Goal: Task Accomplishment & Management: Manage account settings

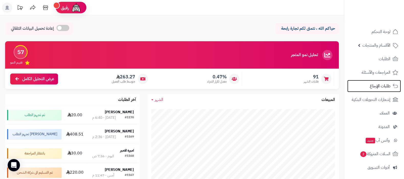
click at [374, 86] on span "طلبات الإرجاع" at bounding box center [380, 85] width 21 height 7
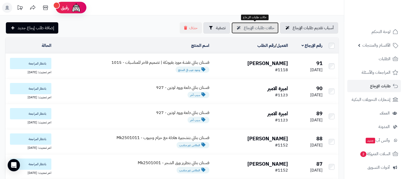
click at [259, 30] on span "حالات طلبات الإرجاع" at bounding box center [259, 28] width 31 height 6
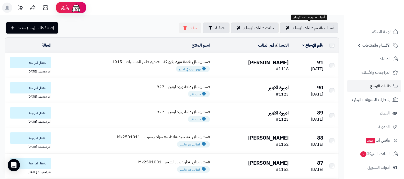
click at [310, 23] on link "أسباب تقديم طلبات الإرجاع" at bounding box center [309, 28] width 58 height 11
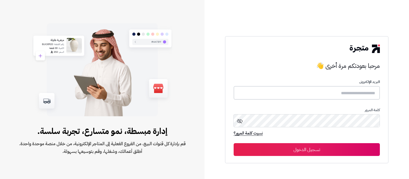
type input "**********"
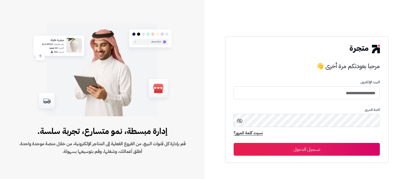
click at [319, 149] on button "تسجيل الدخول" at bounding box center [307, 149] width 146 height 13
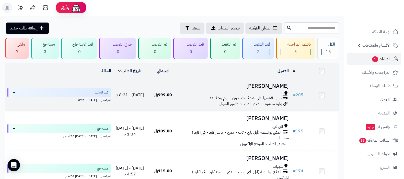
click at [272, 83] on h3 "أفراح الرشيدي" at bounding box center [235, 86] width 107 height 6
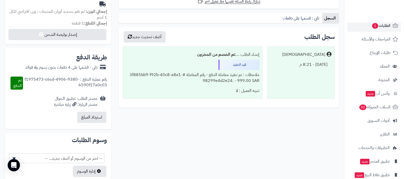
scroll to position [55, 0]
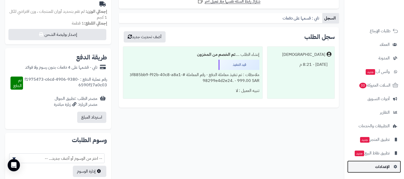
click at [382, 163] on span "الإعدادات" at bounding box center [382, 166] width 15 height 7
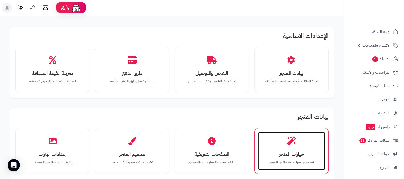
click at [292, 143] on icon at bounding box center [291, 140] width 9 height 9
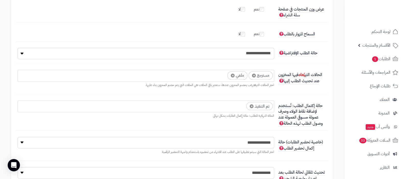
scroll to position [1119, 0]
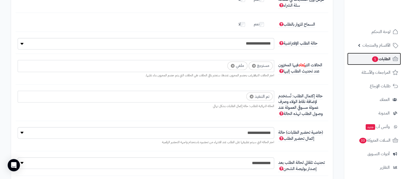
click at [361, 59] on link "الطلبات 1" at bounding box center [375, 59] width 54 height 12
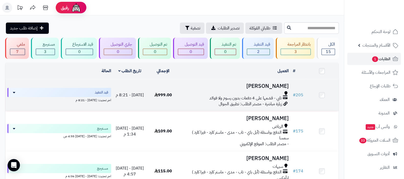
click at [276, 84] on h3 "[PERSON_NAME]" at bounding box center [235, 86] width 107 height 6
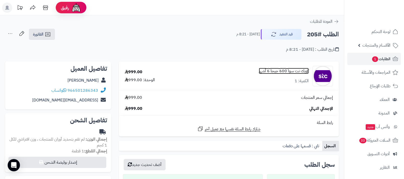
click at [284, 70] on link "كويك نت سوا 600 جيجا 6 أشهر" at bounding box center [284, 71] width 50 height 6
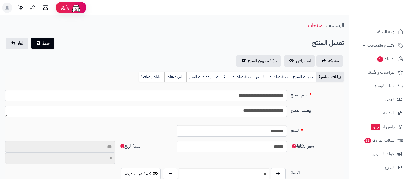
select select
type input "**"
type input "**********"
type input "******"
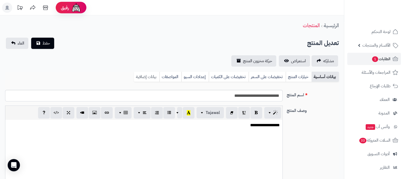
click at [152, 76] on link "بيانات إضافية" at bounding box center [147, 77] width 26 height 10
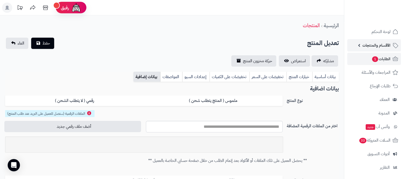
click at [373, 50] on link "الأقسام والمنتجات" at bounding box center [375, 45] width 54 height 12
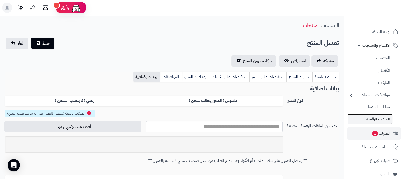
click at [373, 119] on link "الملفات الرقمية" at bounding box center [370, 119] width 45 height 10
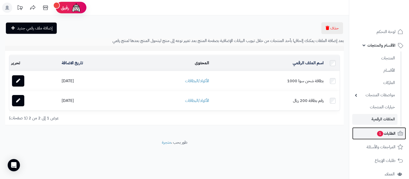
click at [379, 135] on span "1" at bounding box center [380, 134] width 6 height 6
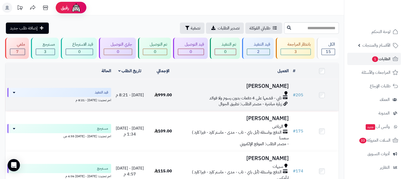
click at [249, 90] on td "أفراح الرشيدي تابي - قسّمها على 4 دفعات بدون رسوم ولا فوائد زيارة مباشرة - مصدر…" at bounding box center [235, 95] width 111 height 32
click at [276, 86] on h3 "أفراح الرشيدي" at bounding box center [235, 86] width 107 height 6
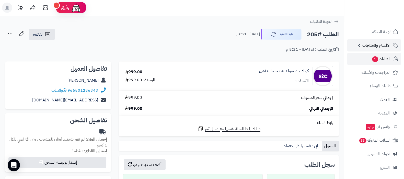
click at [371, 46] on span "الأقسام والمنتجات" at bounding box center [377, 45] width 28 height 7
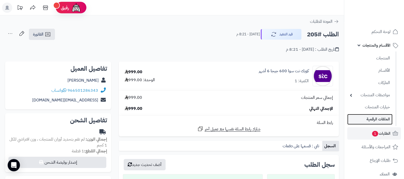
click at [371, 118] on link "الملفات الرقمية" at bounding box center [370, 119] width 45 height 10
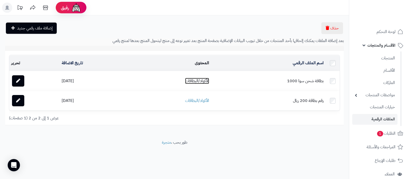
click at [208, 80] on link "الأكواد/البطاقات" at bounding box center [197, 81] width 24 height 6
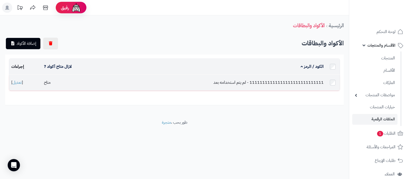
click at [204, 82] on td "11111111111111111111111111111 - لم يتم استخدامه بعد" at bounding box center [215, 83] width 222 height 16
click at [19, 81] on link "تعديل" at bounding box center [17, 82] width 9 height 6
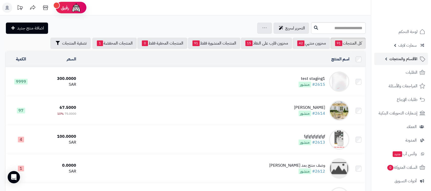
click at [399, 63] on link "الأقسام والمنتجات" at bounding box center [401, 59] width 54 height 12
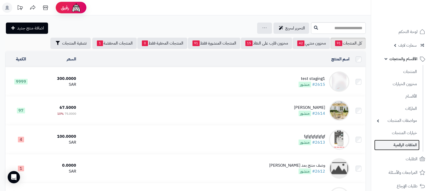
click at [405, 145] on link "الملفات الرقمية" at bounding box center [396, 145] width 45 height 10
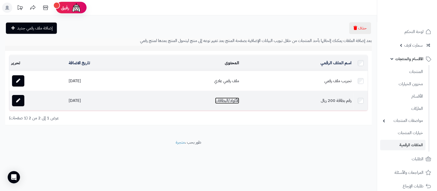
click at [224, 101] on link "الأكواد/البطاقات" at bounding box center [227, 100] width 24 height 6
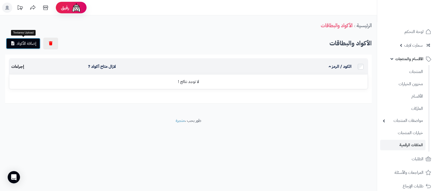
click at [20, 38] on link "إضافة الأكواد" at bounding box center [23, 43] width 35 height 11
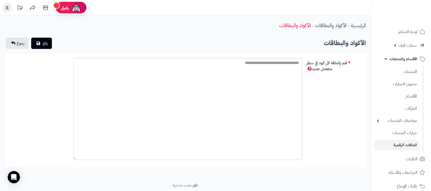
drag, startPoint x: 10, startPoint y: 68, endPoint x: 79, endPoint y: 158, distance: 113.8
click at [79, 158] on textarea "قم بإضافة كل كود في سطر منفصل جديد" at bounding box center [188, 109] width 229 height 102
click at [268, 81] on textarea "قم بإضافة كل كود في سطر منفصل جديد" at bounding box center [188, 109] width 229 height 102
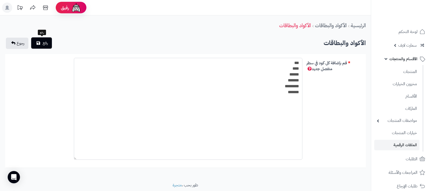
type textarea "*** **** ****** ******* ********* *******"
click at [37, 45] on icon "submit" at bounding box center [39, 43] width 4 height 4
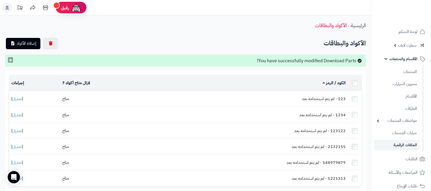
click at [9, 60] on button "×" at bounding box center [10, 60] width 5 height 6
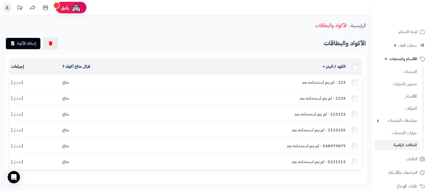
click at [407, 142] on link "الملفات الرقمية" at bounding box center [396, 145] width 45 height 10
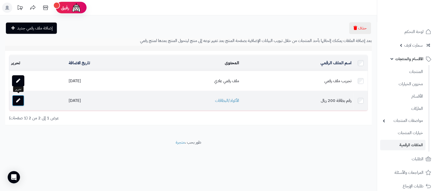
click at [20, 101] on link at bounding box center [18, 100] width 12 height 11
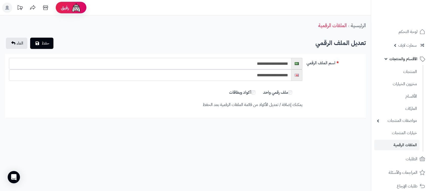
click at [279, 63] on input "**********" at bounding box center [150, 64] width 283 height 12
click at [270, 61] on input "**********" at bounding box center [150, 64] width 283 height 12
drag, startPoint x: 270, startPoint y: 61, endPoint x: 266, endPoint y: 61, distance: 4.1
click at [270, 61] on input "**********" at bounding box center [150, 64] width 283 height 12
click at [253, 61] on input "**********" at bounding box center [150, 64] width 283 height 12
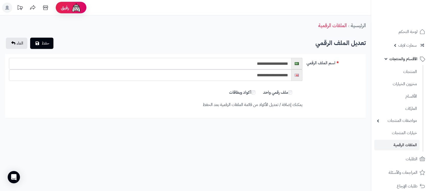
drag, startPoint x: 251, startPoint y: 62, endPoint x: 271, endPoint y: 62, distance: 20.2
click at [271, 62] on input "**********" at bounding box center [150, 64] width 283 height 12
type input "*********"
drag, startPoint x: 257, startPoint y: 74, endPoint x: 272, endPoint y: 74, distance: 15.6
click at [272, 74] on input "**********" at bounding box center [150, 75] width 283 height 12
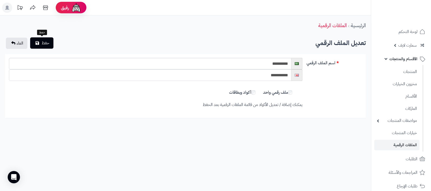
type input "*********"
click at [49, 42] on span "حفظ" at bounding box center [46, 43] width 8 height 6
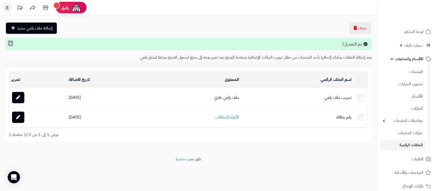
click at [11, 45] on button "×" at bounding box center [10, 43] width 5 height 6
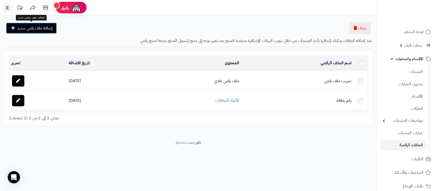
click at [29, 28] on span "إضافة ملف رقمي جديد" at bounding box center [35, 28] width 36 height 6
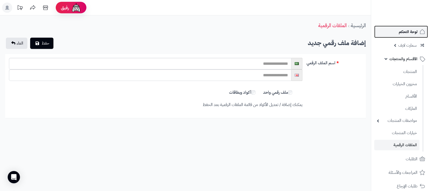
click at [403, 36] on link "لوحة التحكم" at bounding box center [401, 32] width 54 height 12
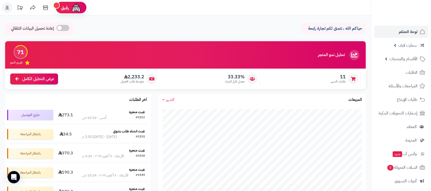
click at [389, 54] on link "الأقسام والمنتجات" at bounding box center [401, 59] width 54 height 12
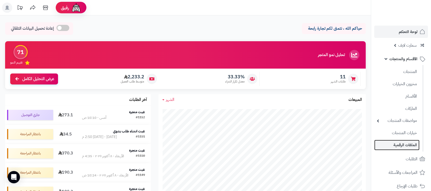
click at [405, 148] on link "الملفات الرقمية" at bounding box center [396, 145] width 45 height 10
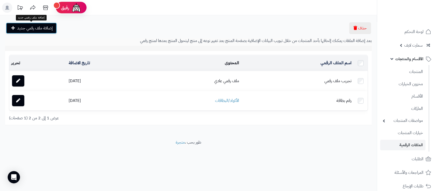
click at [40, 28] on span "إضافة ملف رقمي جديد" at bounding box center [35, 28] width 36 height 6
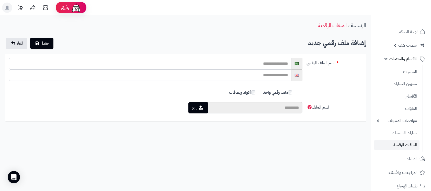
click at [281, 67] on input "text" at bounding box center [150, 64] width 283 height 12
click at [281, 67] on input "**********" at bounding box center [150, 64] width 283 height 12
type input "**********"
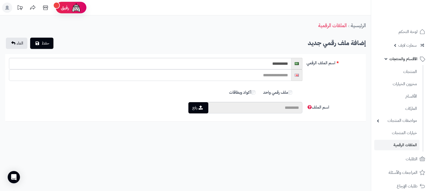
click at [278, 74] on input "text" at bounding box center [150, 75] width 283 height 12
paste input "**********"
type input "**********"
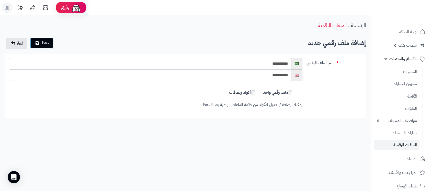
click at [41, 46] on button "حفظ" at bounding box center [41, 42] width 23 height 11
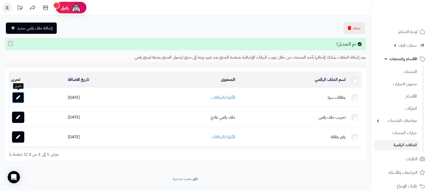
click at [20, 95] on link at bounding box center [18, 97] width 12 height 11
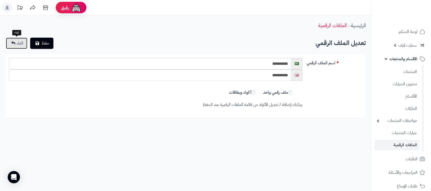
click at [13, 46] on link "الغاء" at bounding box center [16, 43] width 21 height 11
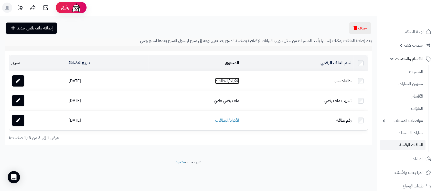
click at [232, 79] on link "الأكواد/البطاقات" at bounding box center [227, 81] width 24 height 6
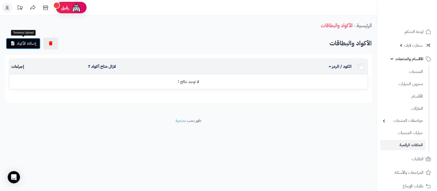
click at [19, 43] on span "إضافة الأكواد" at bounding box center [27, 43] width 20 height 6
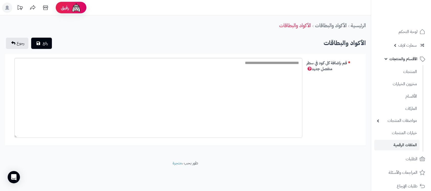
drag, startPoint x: 10, startPoint y: 67, endPoint x: 45, endPoint y: 123, distance: 65.7
click at [19, 138] on textarea "قم بإضافة كل كود في سطر منفصل جديد" at bounding box center [158, 98] width 288 height 80
click at [279, 64] on textarea "قم بإضافة كل كود في سطر منفصل جديد" at bounding box center [158, 102] width 288 height 89
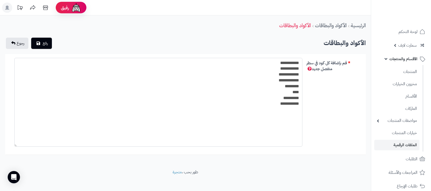
drag, startPoint x: 264, startPoint y: 61, endPoint x: 306, endPoint y: 61, distance: 41.9
click at [306, 61] on div "**********" at bounding box center [185, 104] width 357 height 93
drag, startPoint x: 263, startPoint y: 69, endPoint x: 305, endPoint y: 68, distance: 42.2
click at [305, 69] on div "**********" at bounding box center [156, 102] width 298 height 89
type textarea "**********"
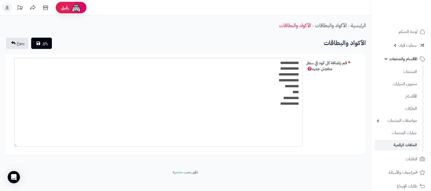
click at [306, 68] on label "قم بإضافة كل كود في سطر منفصل جديد" at bounding box center [335, 65] width 60 height 14
click at [303, 68] on textarea "**********" at bounding box center [158, 102] width 288 height 89
click at [319, 89] on div "**********" at bounding box center [185, 104] width 357 height 93
click at [46, 46] on button "رفع" at bounding box center [41, 42] width 21 height 11
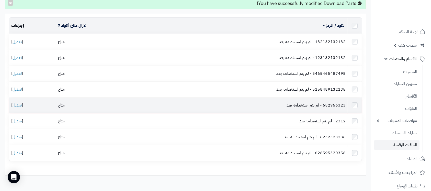
scroll to position [68, 0]
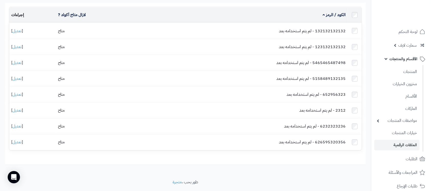
click at [404, 144] on link "الملفات الرقمية" at bounding box center [396, 145] width 45 height 10
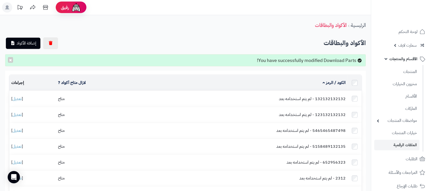
scroll to position [0, 0]
click at [11, 59] on button "×" at bounding box center [10, 60] width 5 height 6
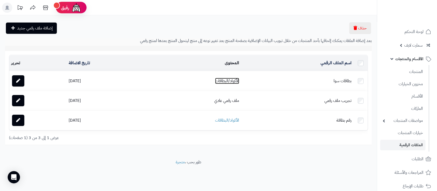
click at [232, 81] on link "الأكواد/البطاقات" at bounding box center [227, 81] width 24 height 6
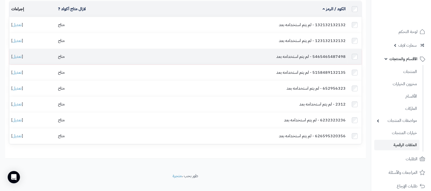
scroll to position [24, 0]
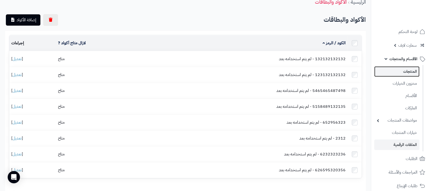
click at [407, 72] on link "المنتجات" at bounding box center [396, 71] width 45 height 10
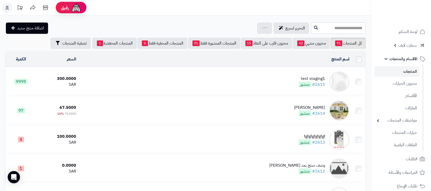
click at [313, 77] on div "test staging1" at bounding box center [312, 79] width 27 height 6
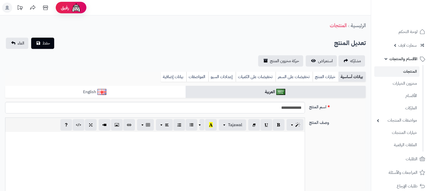
scroll to position [49, 0]
click at [170, 79] on link "بيانات إضافية" at bounding box center [174, 77] width 26 height 10
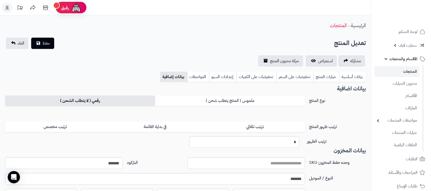
click at [88, 100] on label "رقمي ( لا يتطلب الشحن )" at bounding box center [80, 100] width 150 height 10
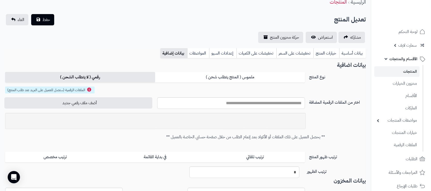
scroll to position [34, 0]
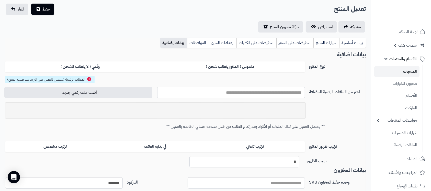
click at [281, 93] on input "text" at bounding box center [231, 93] width 148 height 12
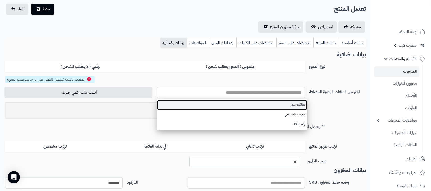
click at [297, 103] on link "بطاقات سوا" at bounding box center [232, 104] width 150 height 9
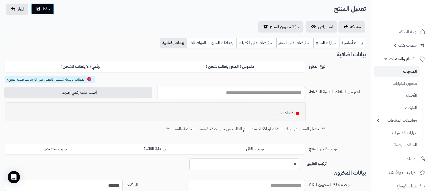
click at [43, 11] on span "حفظ" at bounding box center [46, 9] width 8 height 6
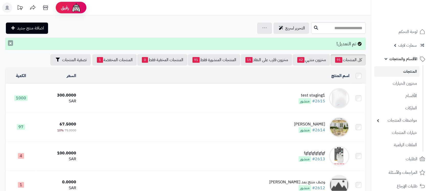
click at [8, 45] on button "×" at bounding box center [10, 43] width 5 height 6
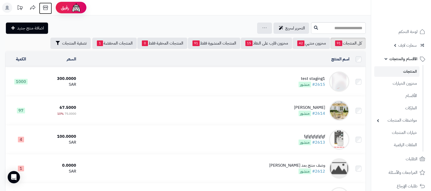
click at [45, 7] on icon at bounding box center [45, 7] width 5 height 5
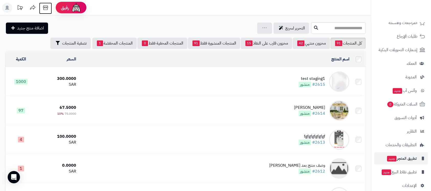
scroll to position [157, 0]
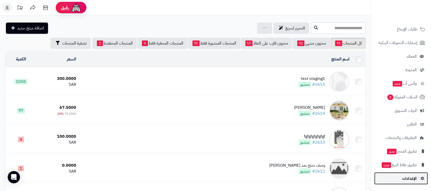
click at [406, 180] on span "الإعدادات" at bounding box center [409, 178] width 15 height 7
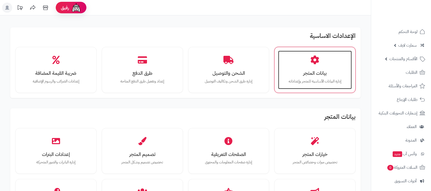
click at [324, 81] on p "إدارة البيانات الأساسية للمتجر وإعداداته" at bounding box center [314, 82] width 63 height 6
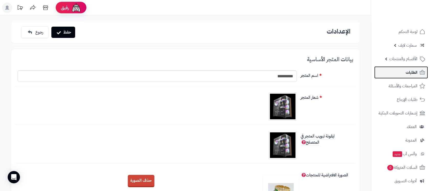
click at [416, 75] on span "الطلبات" at bounding box center [412, 72] width 12 height 7
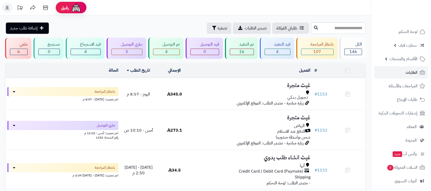
click at [300, 85] on h3 "غيث متجرة" at bounding box center [253, 85] width 116 height 6
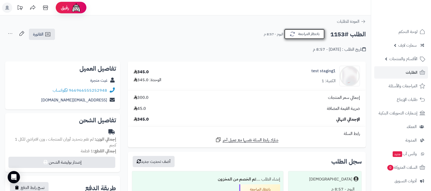
click at [299, 34] on button "بانتظار المراجعة" at bounding box center [304, 34] width 41 height 11
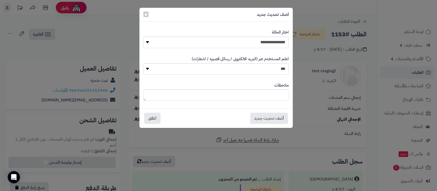
click at [397, 142] on div "**********" at bounding box center [218, 95] width 437 height 191
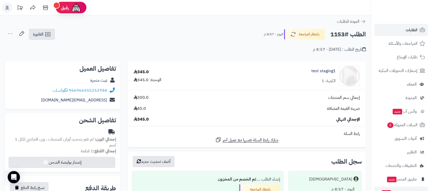
scroll to position [70, 0]
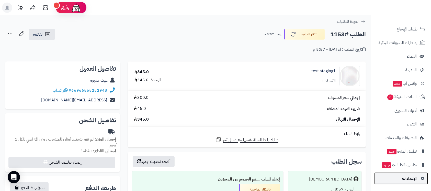
click at [402, 179] on link "الإعدادات" at bounding box center [401, 178] width 54 height 12
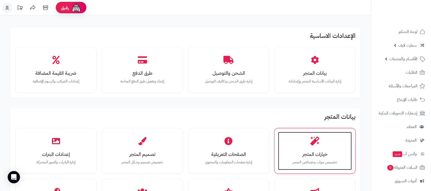
click at [314, 144] on icon at bounding box center [315, 140] width 9 height 9
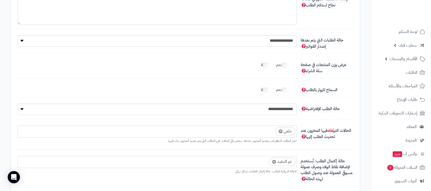
scroll to position [1125, 0]
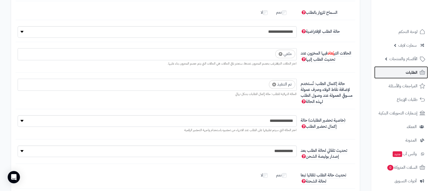
click at [401, 71] on link "الطلبات" at bounding box center [401, 72] width 54 height 12
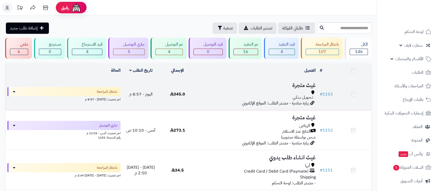
click at [266, 84] on h3 "غيث متجرة" at bounding box center [257, 85] width 118 height 6
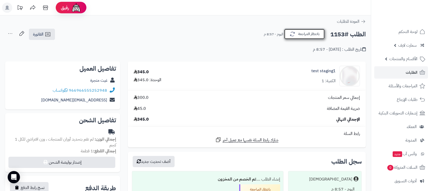
click at [301, 36] on button "بانتظار المراجعة" at bounding box center [304, 34] width 41 height 11
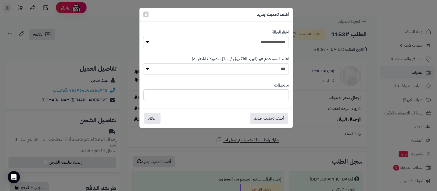
click at [272, 43] on select "**********" at bounding box center [215, 43] width 145 height 12
select select "*"
click at [143, 37] on select "**********" at bounding box center [215, 43] width 145 height 12
click at [270, 115] on button "أضف تحديث جديد" at bounding box center [269, 117] width 38 height 11
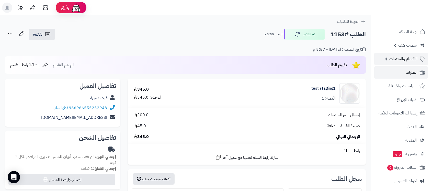
click at [405, 59] on span "الأقسام والمنتجات" at bounding box center [404, 58] width 28 height 7
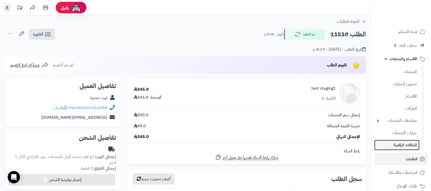
click at [398, 141] on link "الملفات الرقمية" at bounding box center [396, 145] width 45 height 10
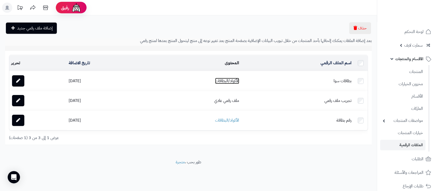
click at [227, 80] on link "الأكواد/البطاقات" at bounding box center [227, 81] width 24 height 6
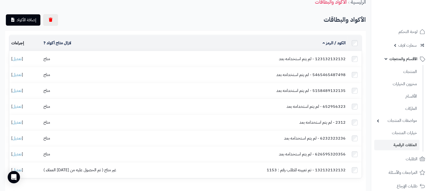
scroll to position [34, 0]
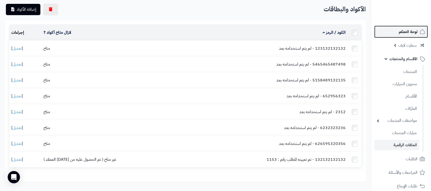
click at [403, 32] on span "لوحة التحكم" at bounding box center [408, 31] width 19 height 7
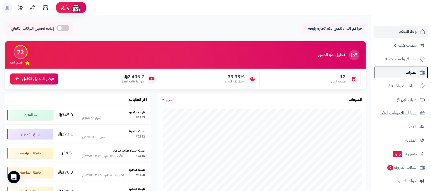
click at [408, 75] on span "الطلبات" at bounding box center [412, 72] width 12 height 7
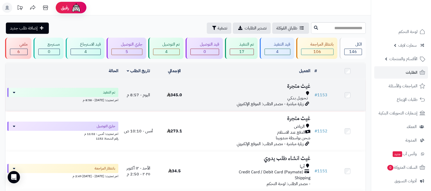
click at [293, 86] on h3 "غيث متجرة" at bounding box center [253, 86] width 116 height 6
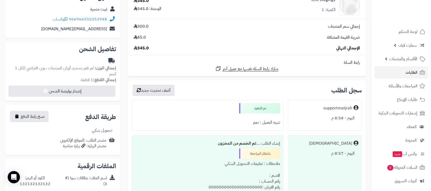
scroll to position [68, 0]
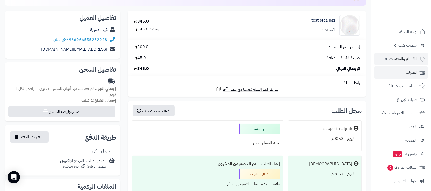
click at [411, 61] on span "الأقسام والمنتجات" at bounding box center [404, 58] width 28 height 7
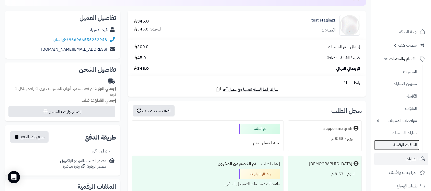
click at [405, 144] on link "الملفات الرقمية" at bounding box center [396, 145] width 45 height 10
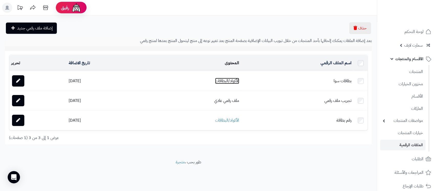
click at [235, 79] on link "الأكواد/البطاقات" at bounding box center [227, 81] width 24 height 6
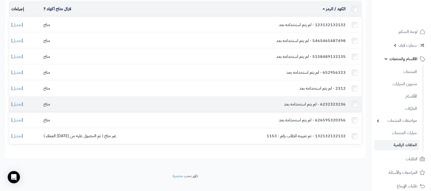
scroll to position [24, 0]
